Goal: Task Accomplishment & Management: Use online tool/utility

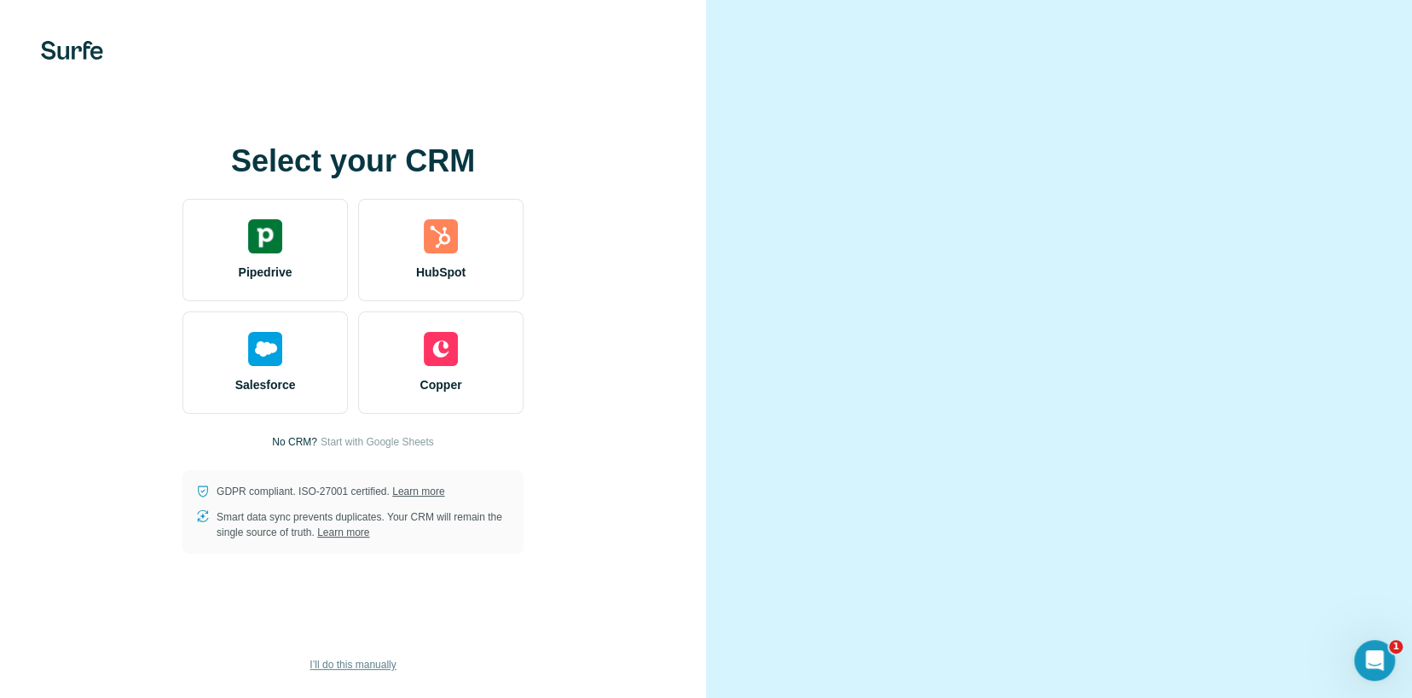
click at [381, 663] on span "I’ll do this manually" at bounding box center [353, 664] width 86 height 15
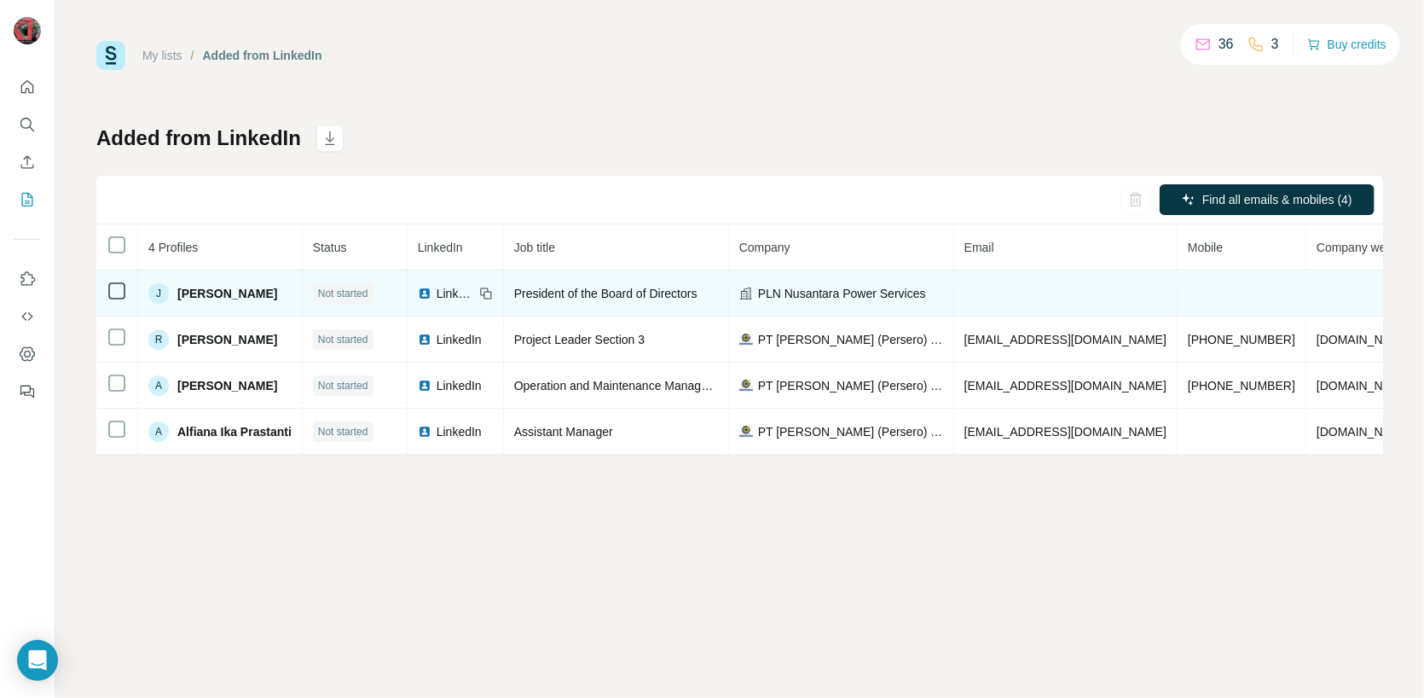
click at [1029, 299] on td at bounding box center [1065, 293] width 223 height 46
click at [1040, 292] on td at bounding box center [1065, 293] width 223 height 46
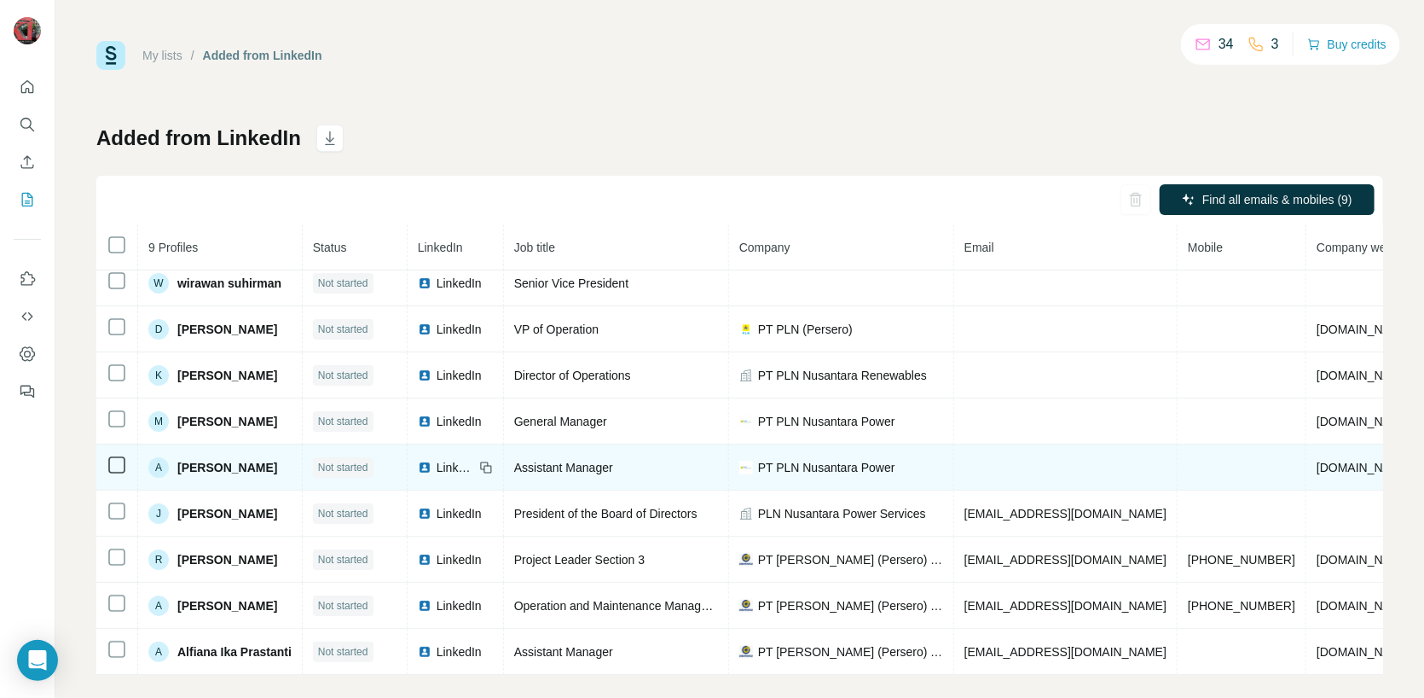
scroll to position [17, 0]
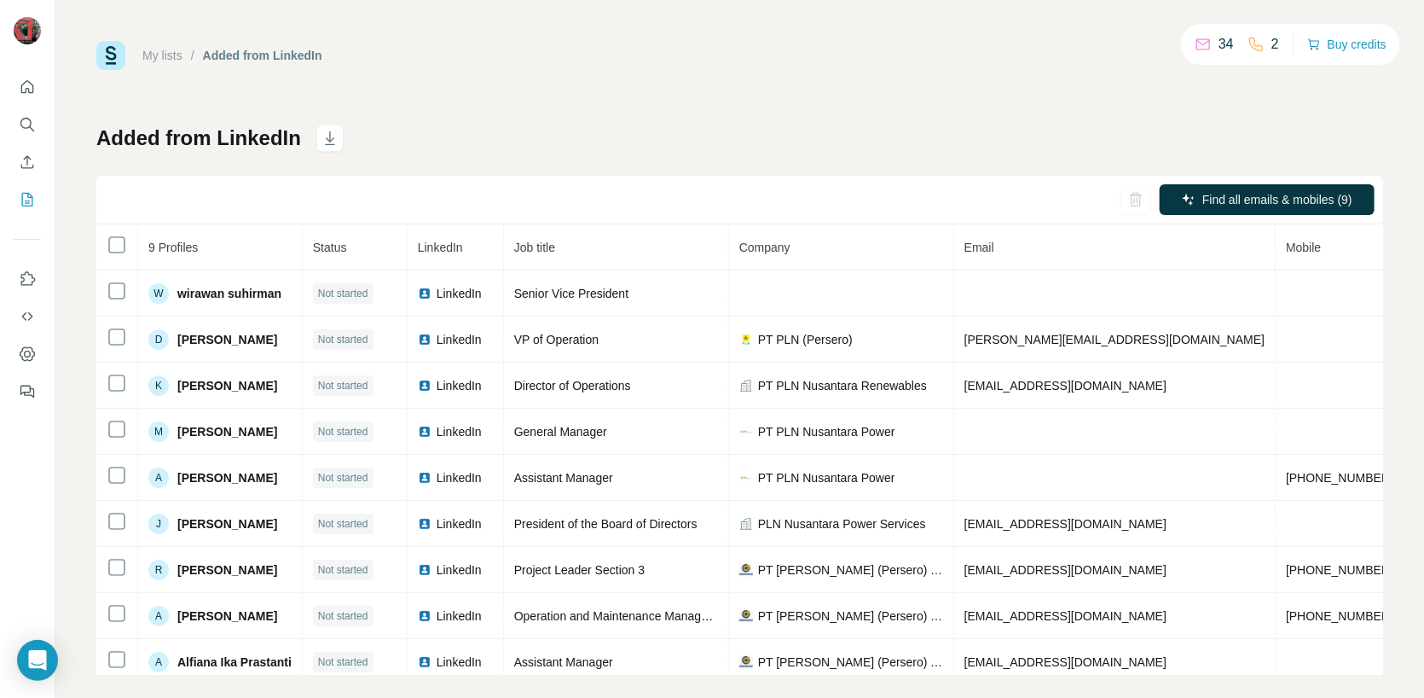
scroll to position [20, 0]
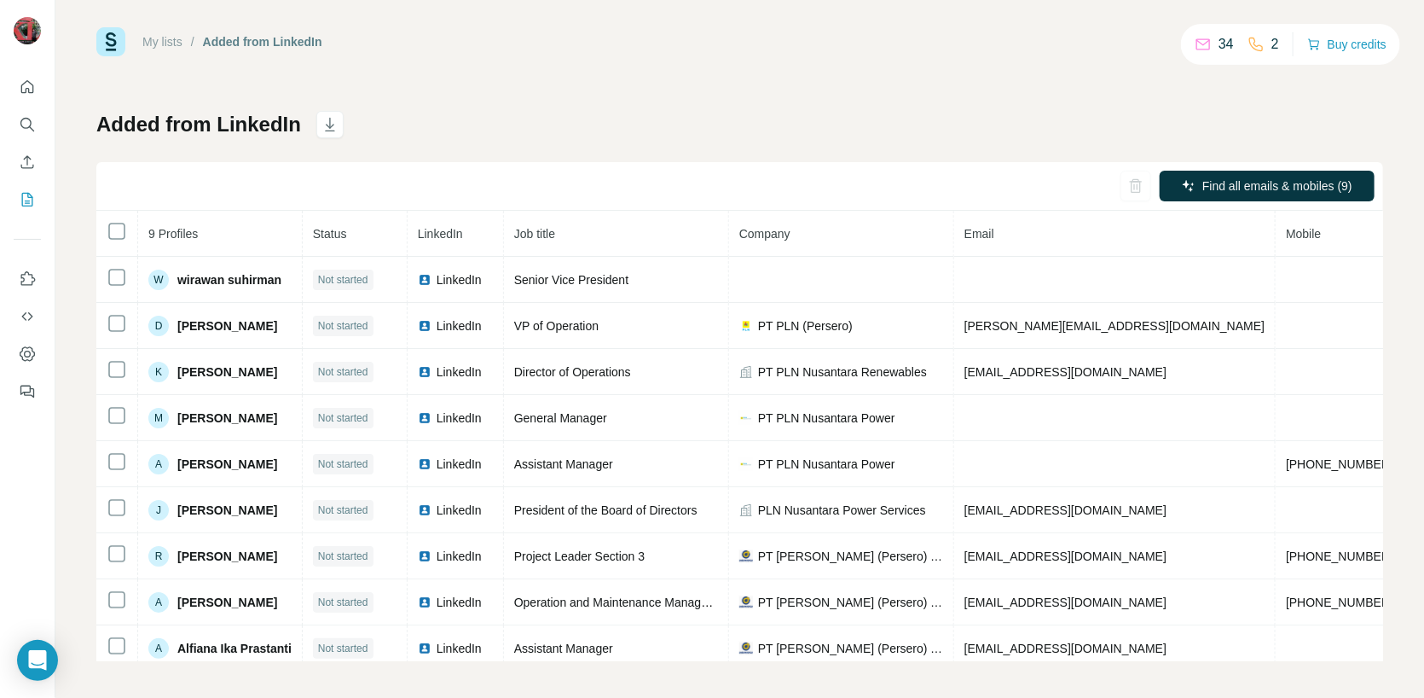
scroll to position [17, 0]
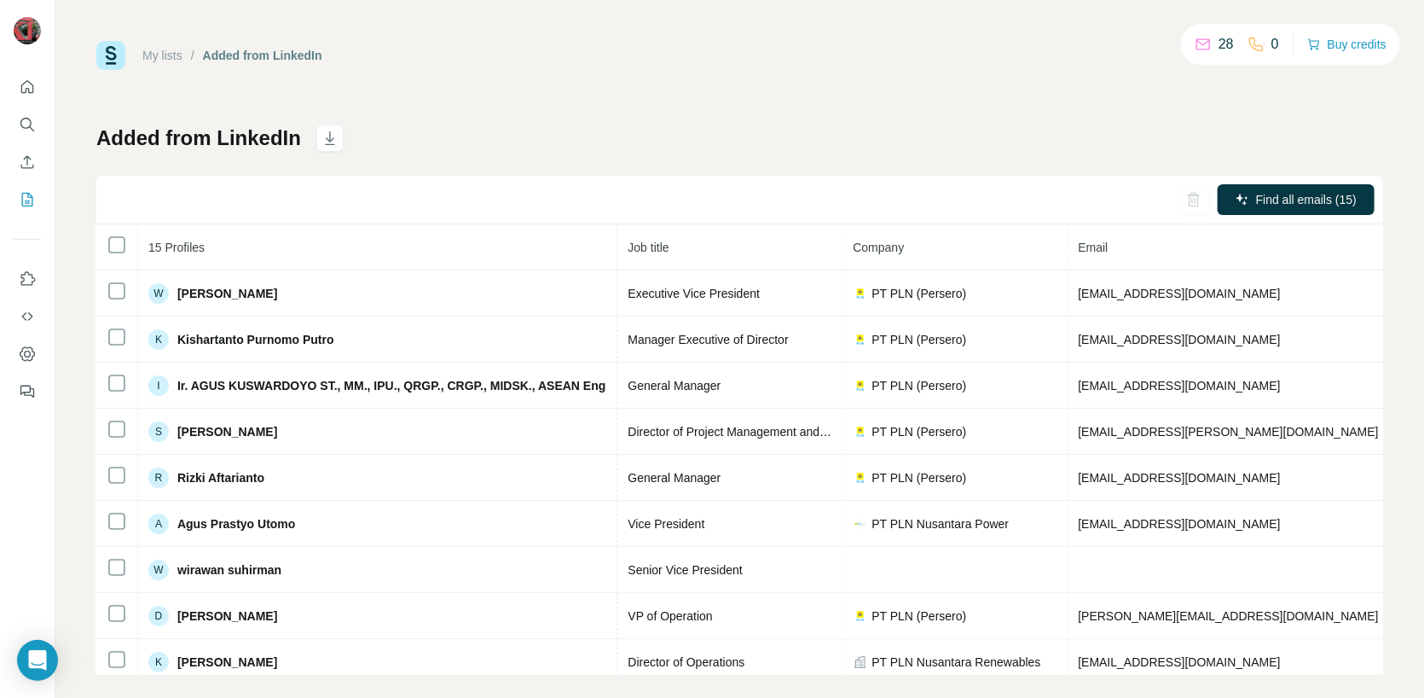
scroll to position [0, 212]
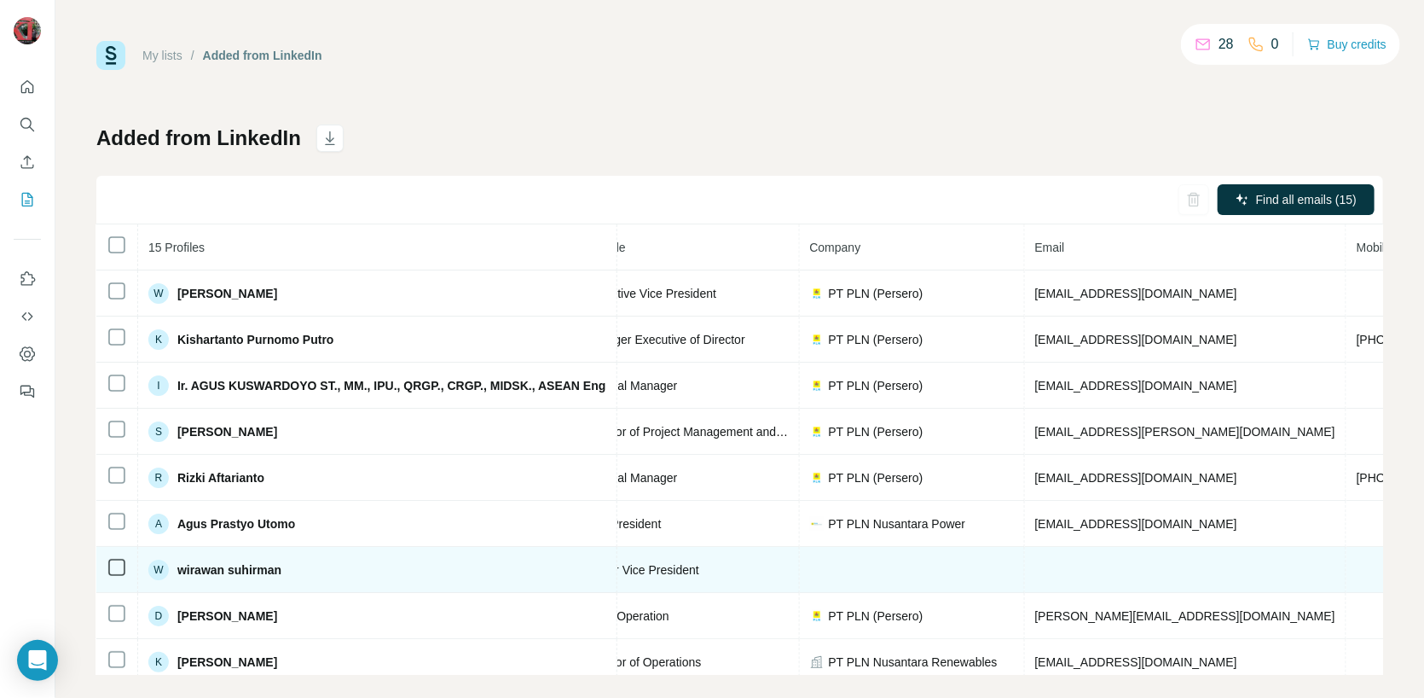
scroll to position [0, 245]
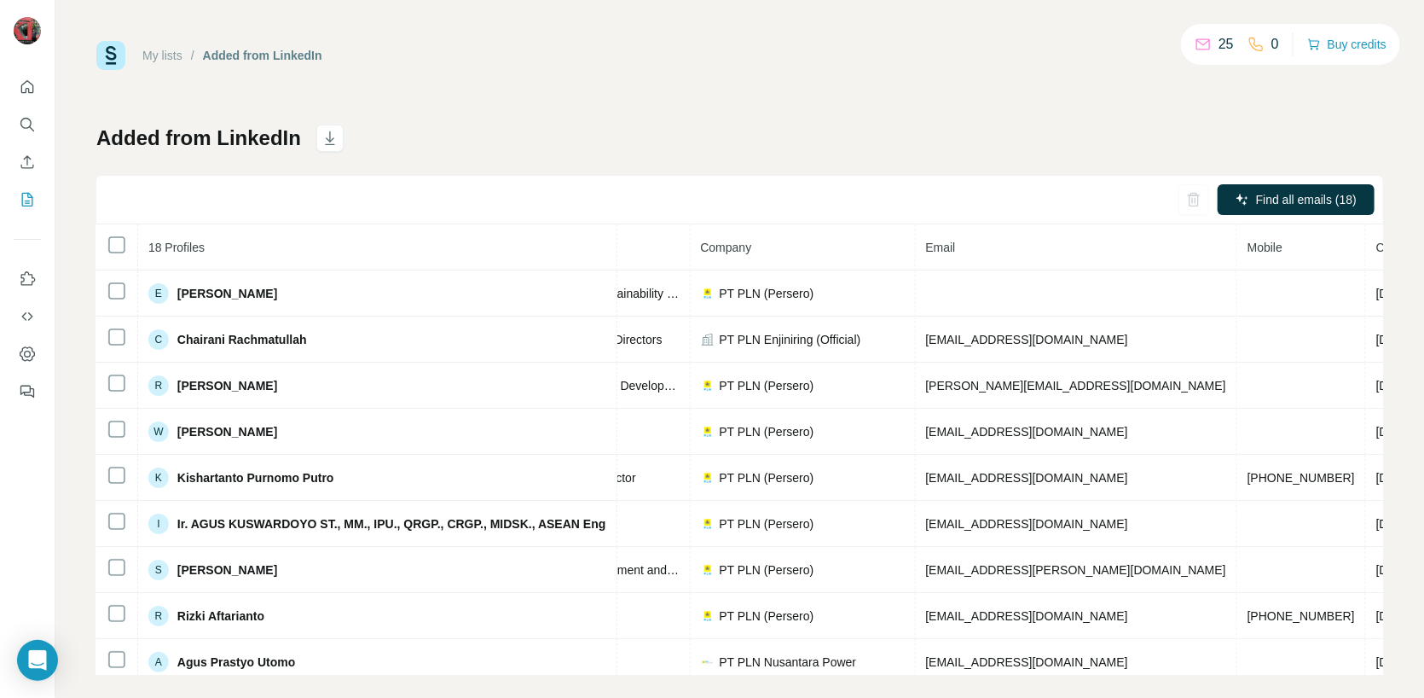
scroll to position [0, 356]
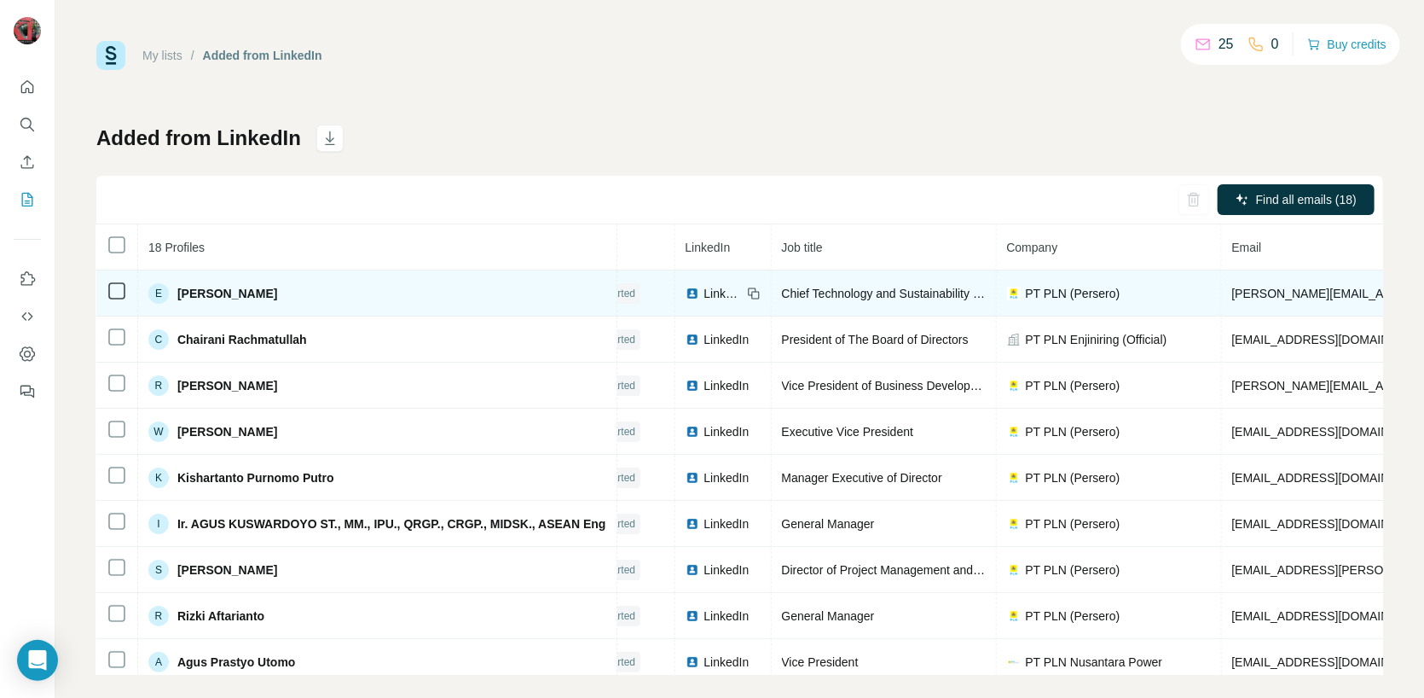
scroll to position [0, 43]
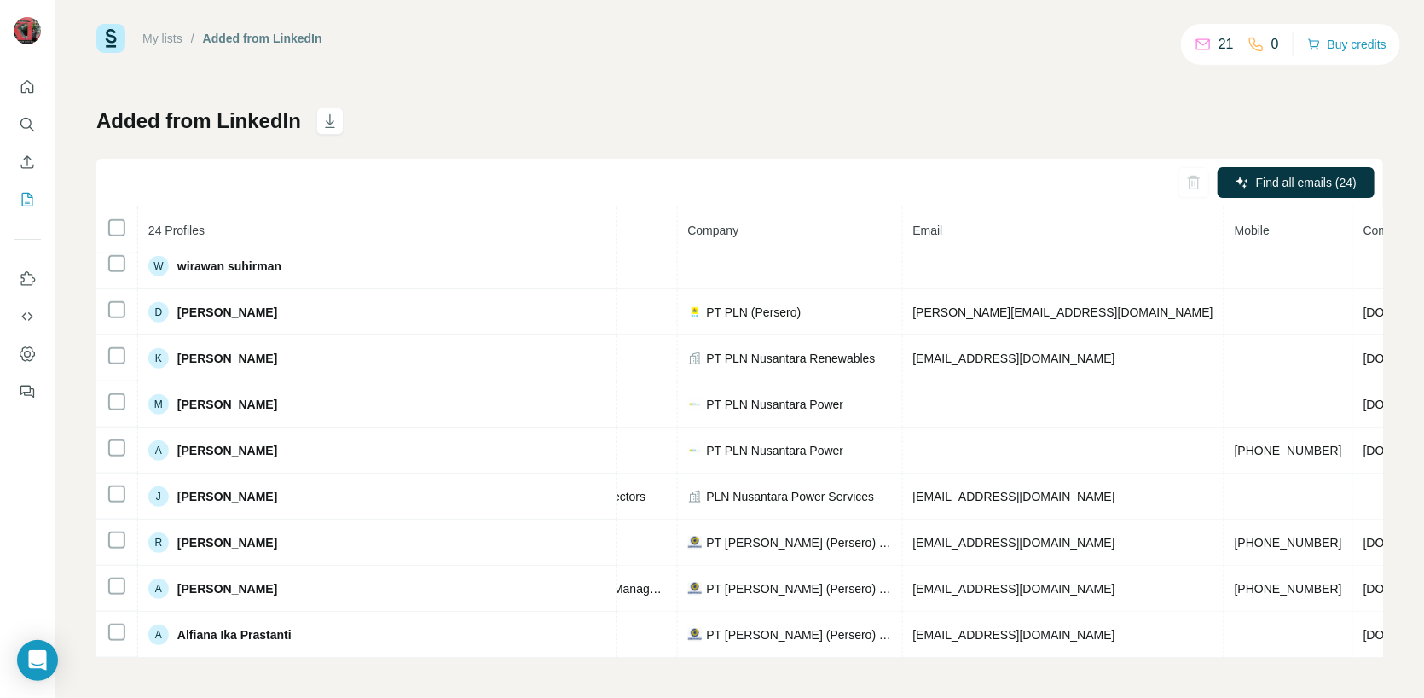
scroll to position [711, 345]
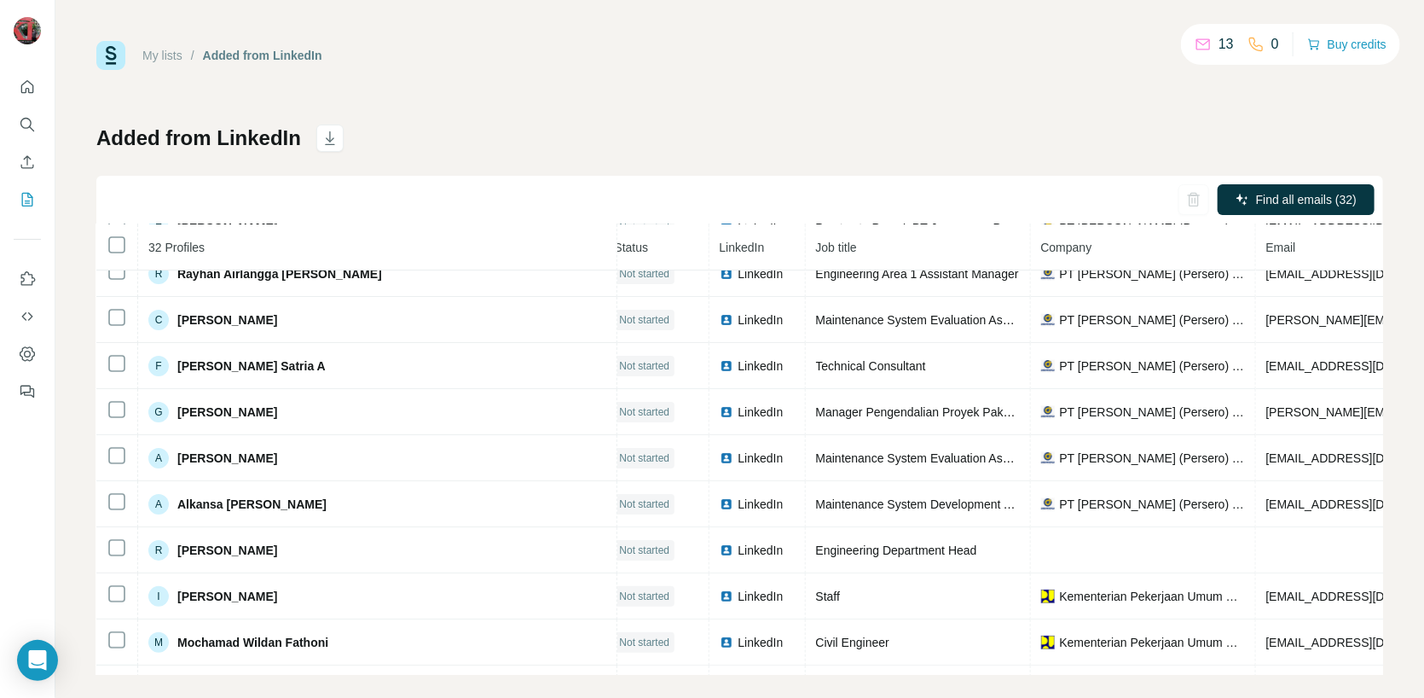
scroll to position [66, 0]
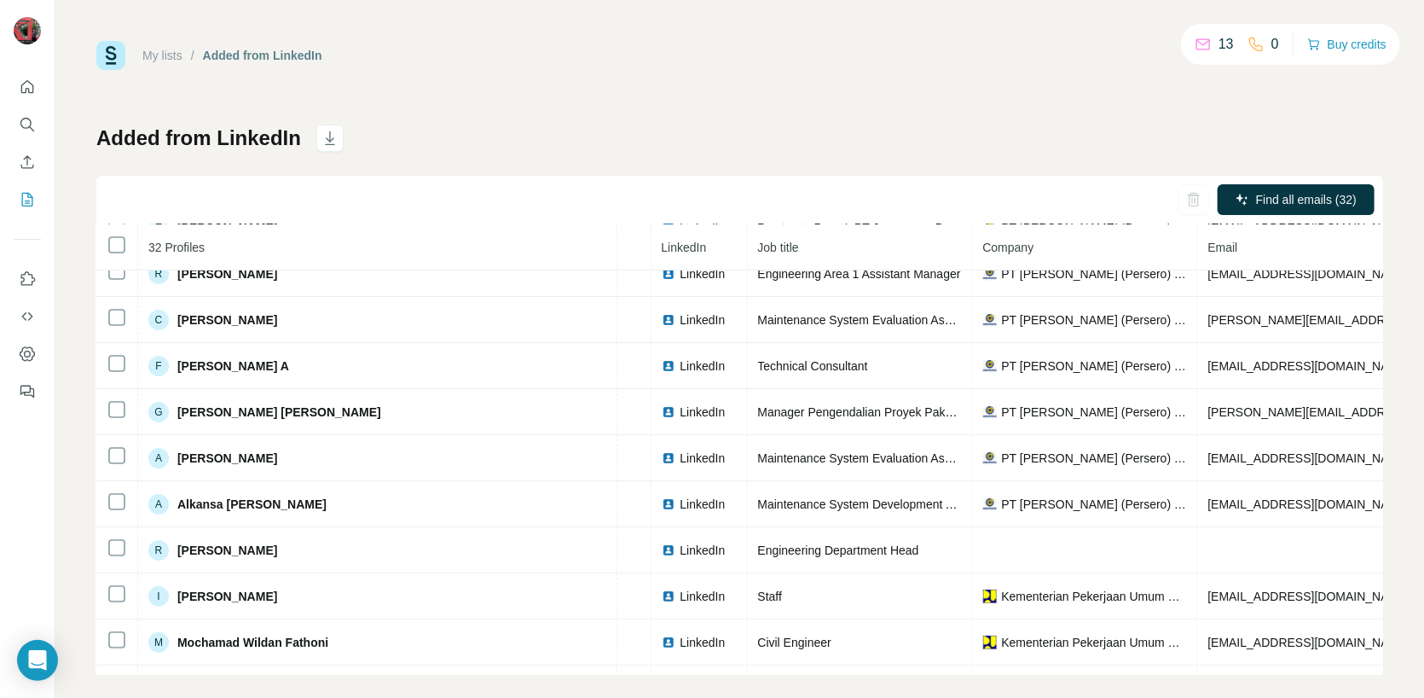
scroll to position [66, 0]
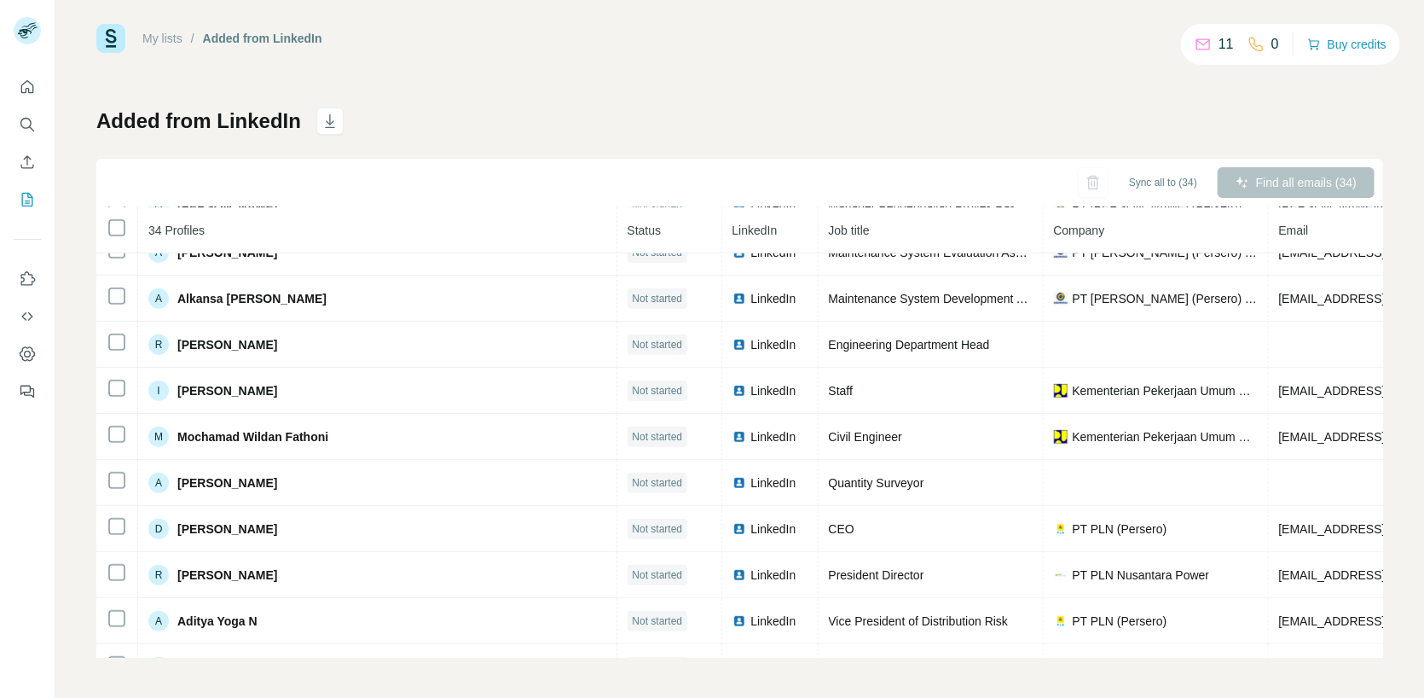
scroll to position [235, 0]
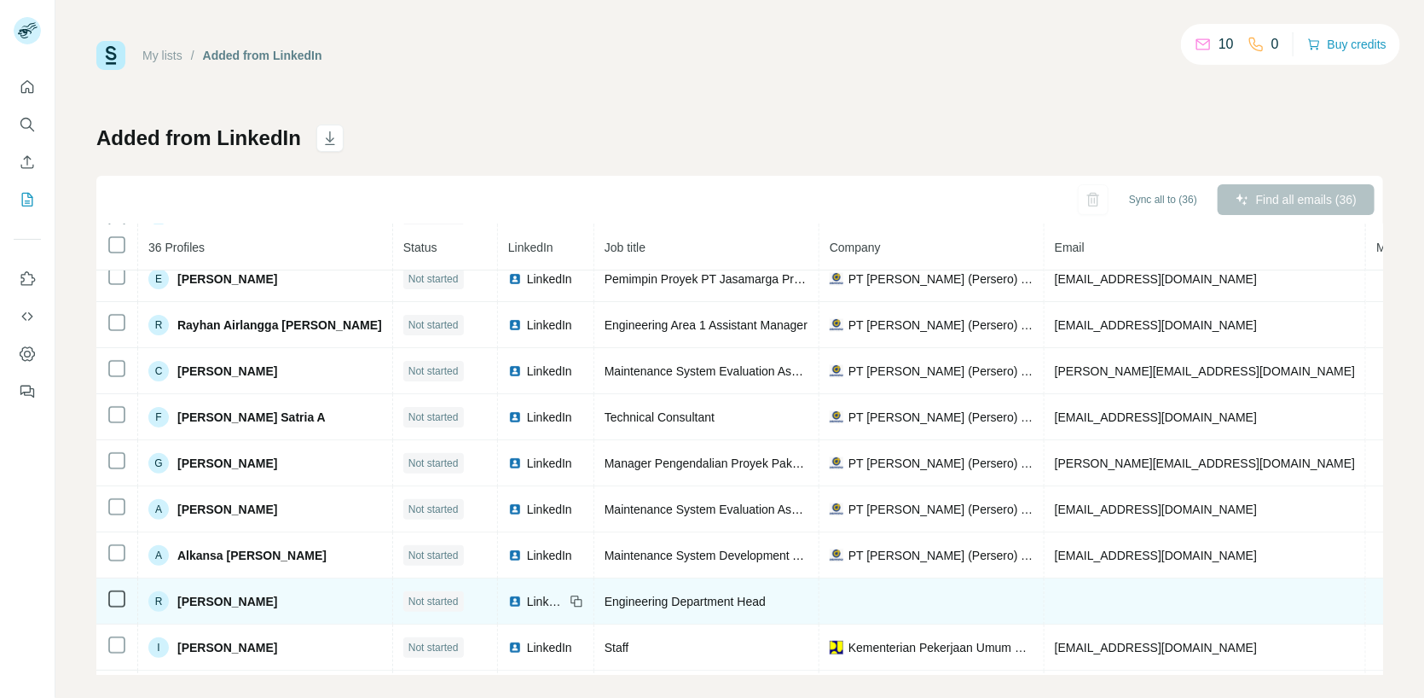
scroll to position [236, 0]
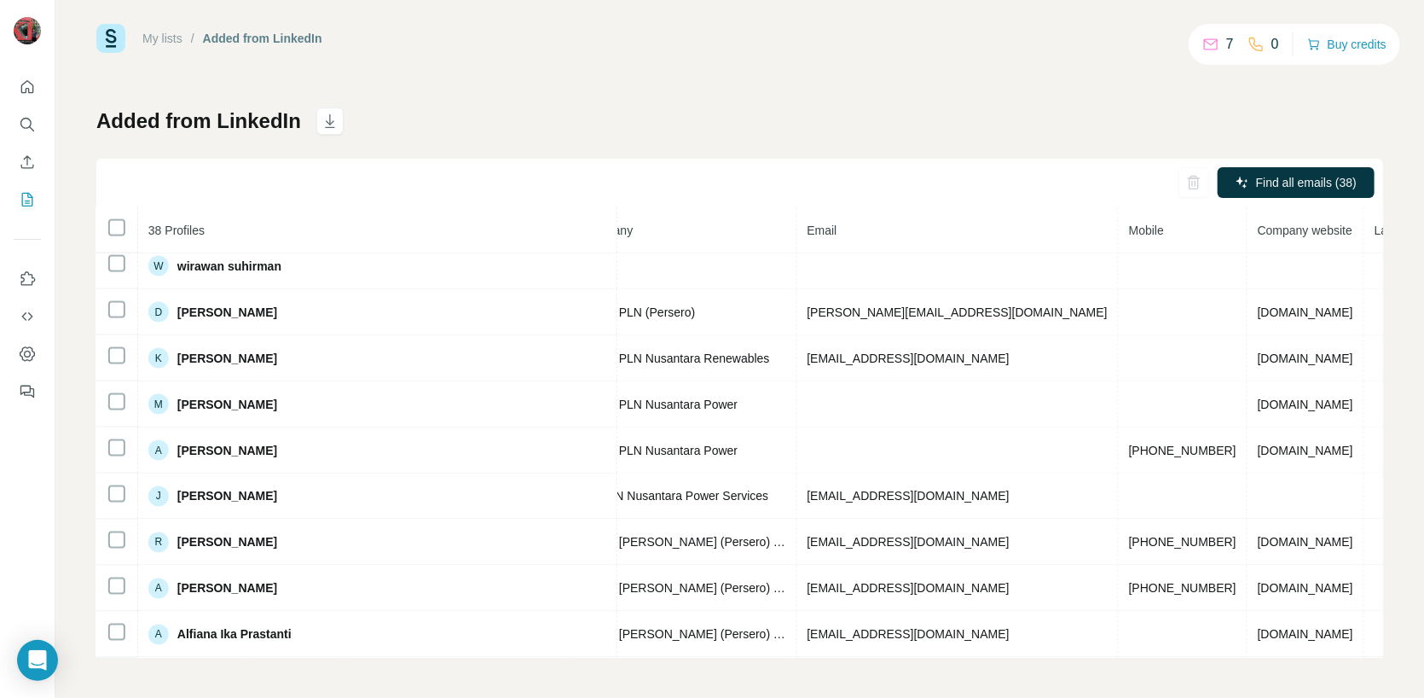
scroll to position [1357, 476]
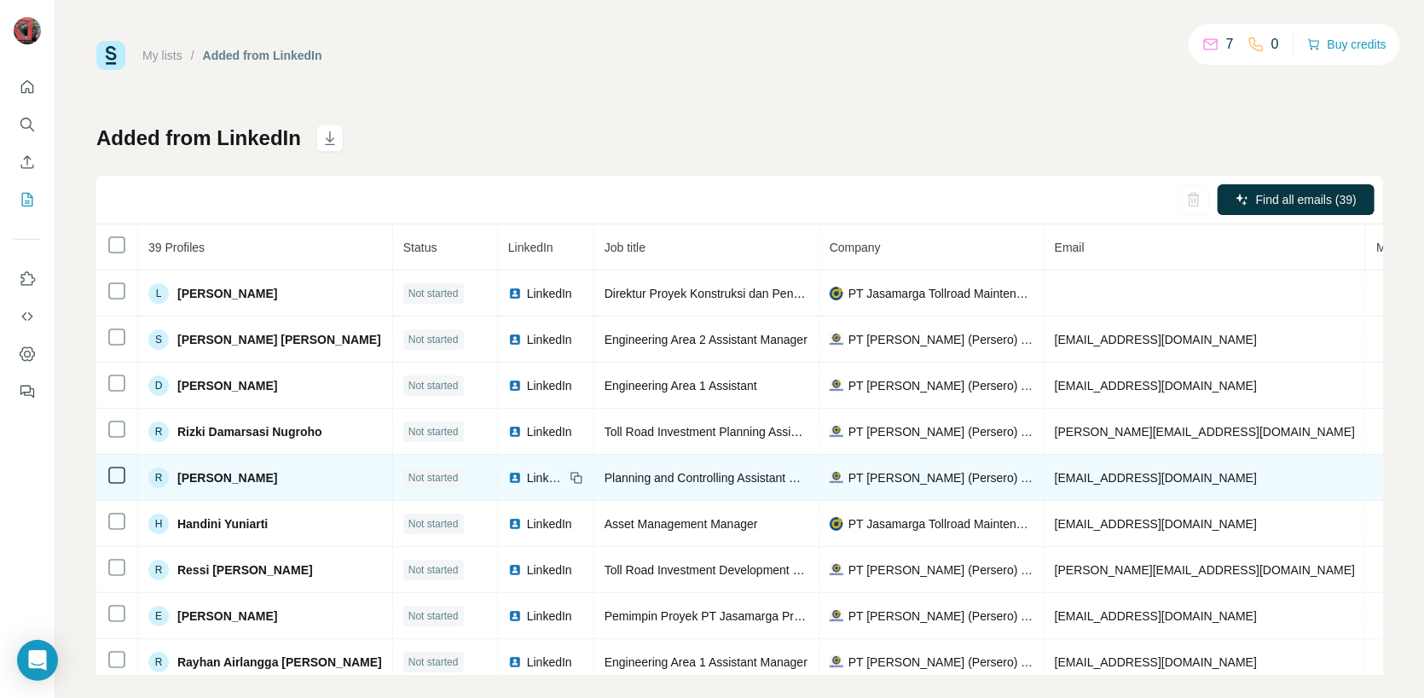
scroll to position [66, 0]
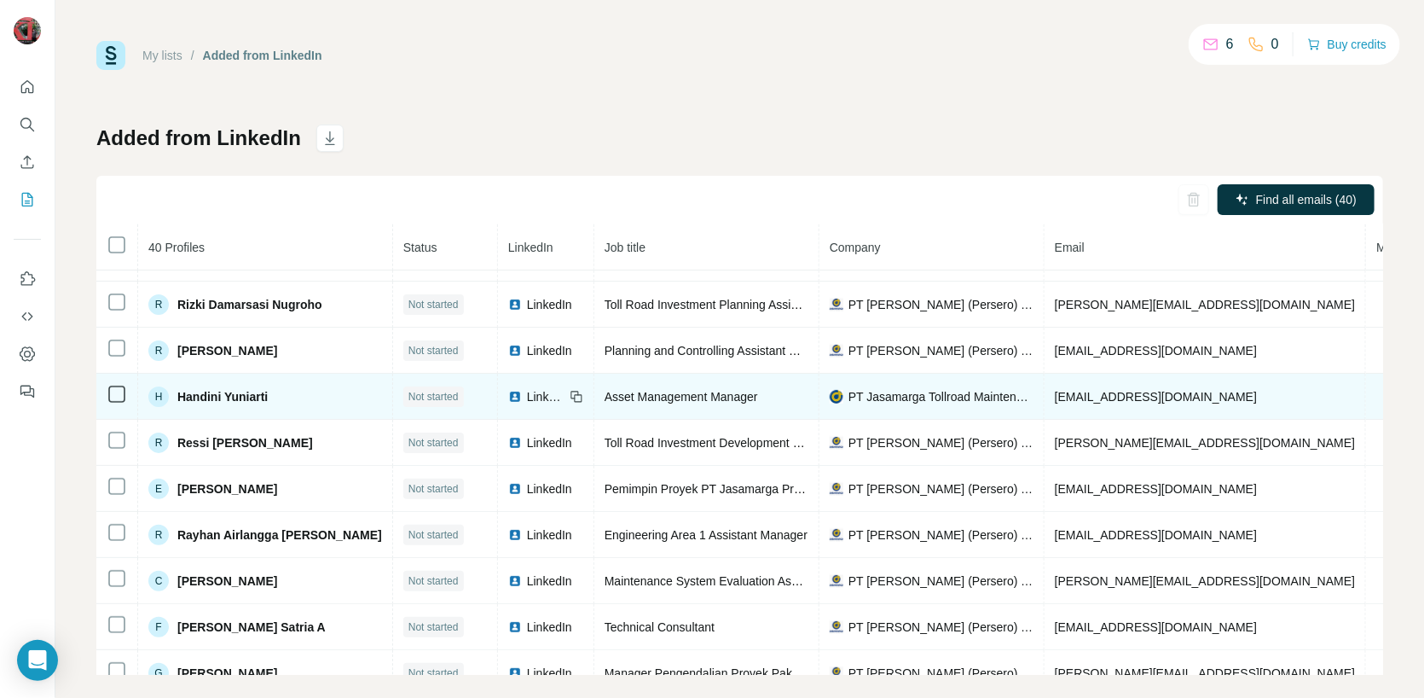
scroll to position [321, 0]
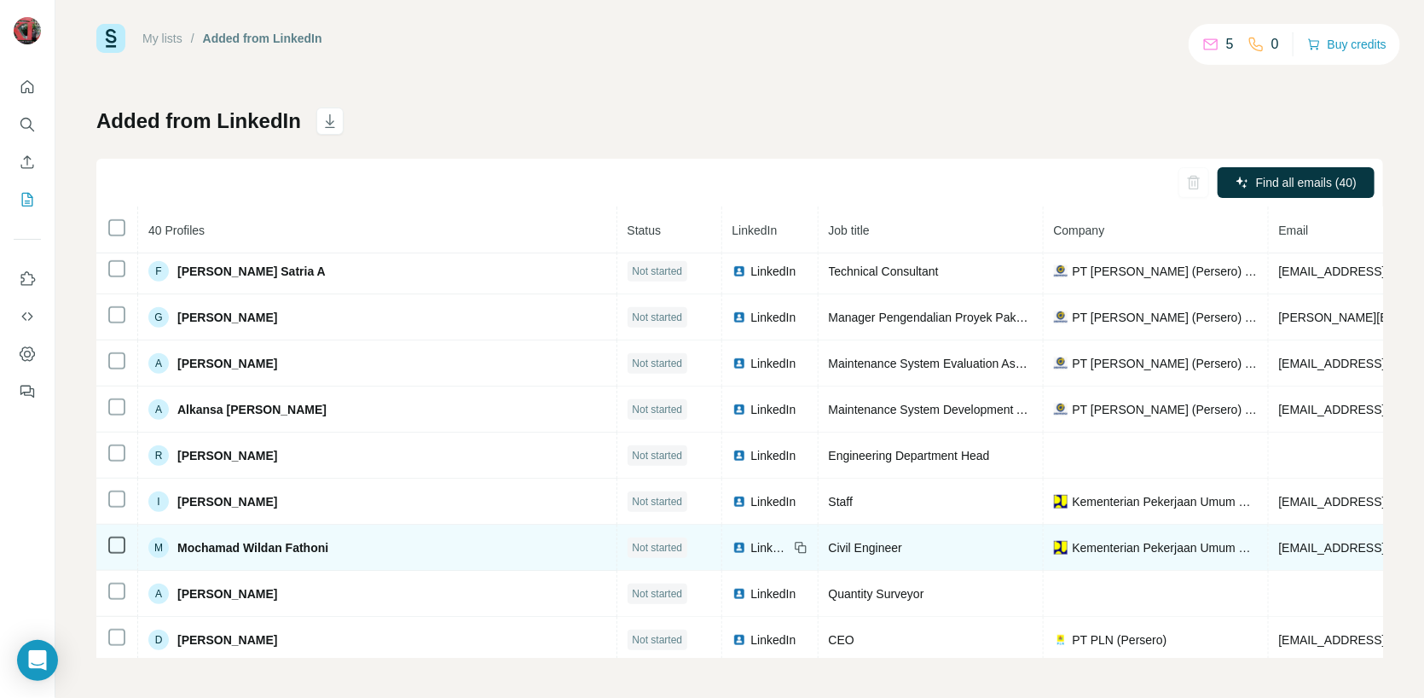
scroll to position [341, 0]
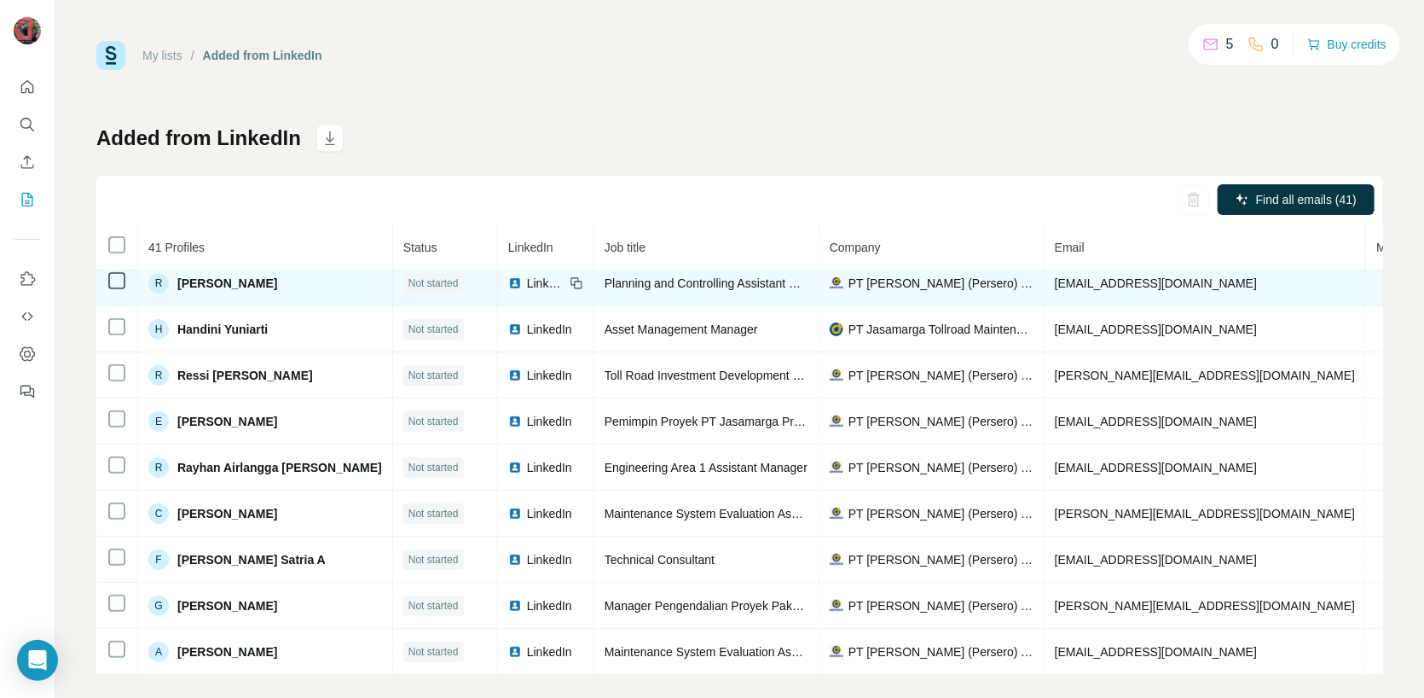
scroll to position [341, 0]
